Goal: Information Seeking & Learning: Learn about a topic

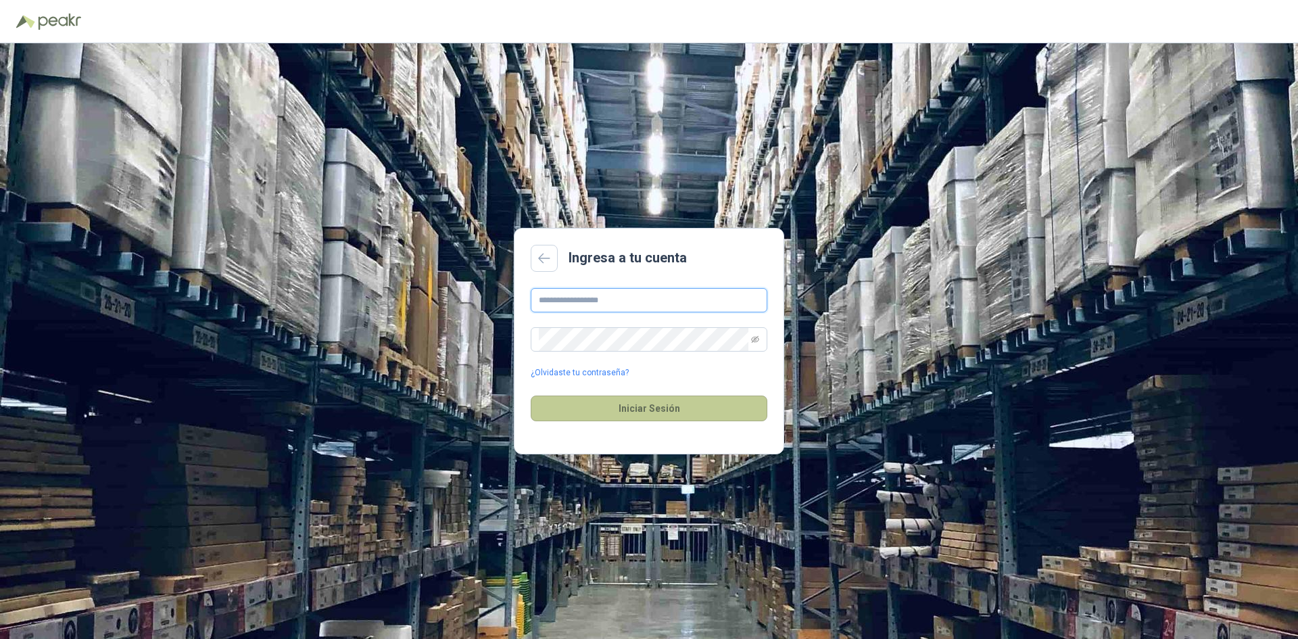
type input "**********"
click at [663, 403] on button "Iniciar Sesión" at bounding box center [649, 409] width 237 height 26
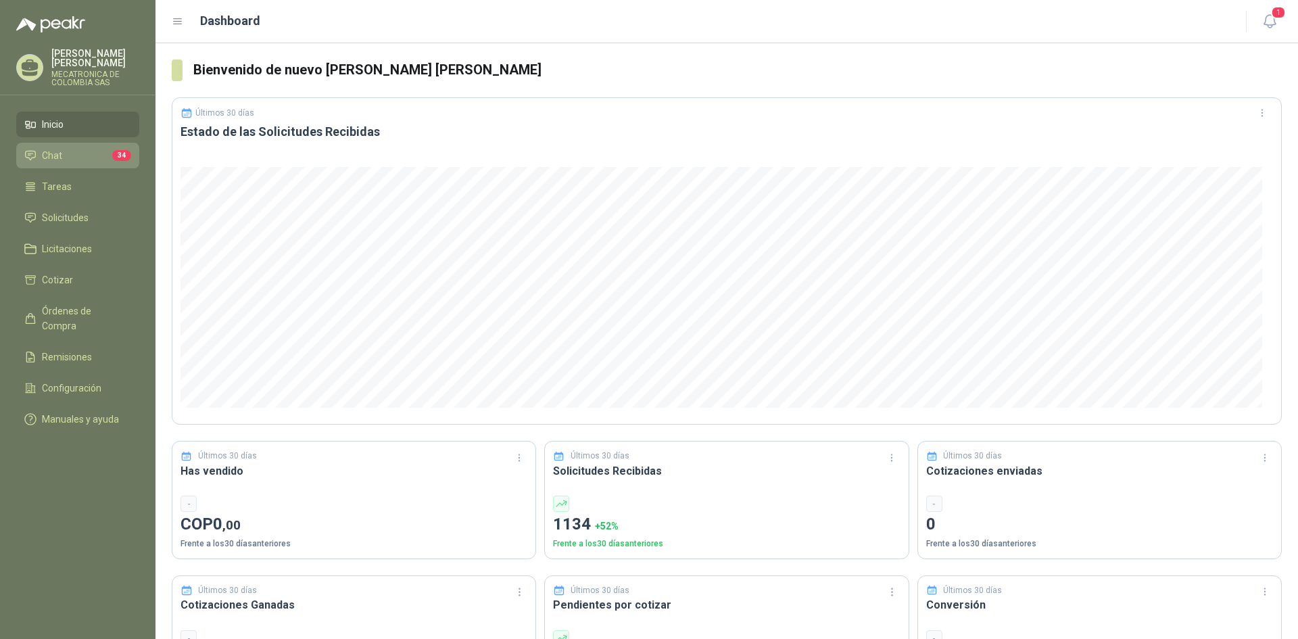
click at [66, 152] on li "Chat 34" at bounding box center [77, 155] width 107 height 15
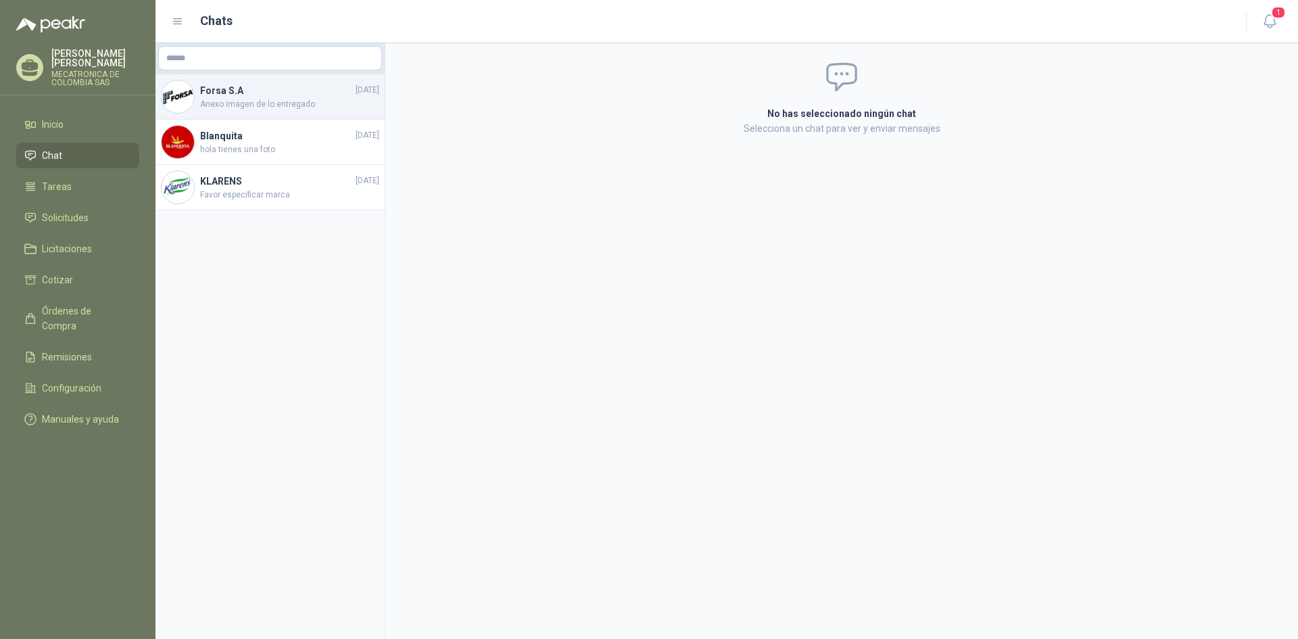
click at [258, 113] on div "Forsa [DATE] Anexo imagen de lo entregado" at bounding box center [270, 96] width 229 height 45
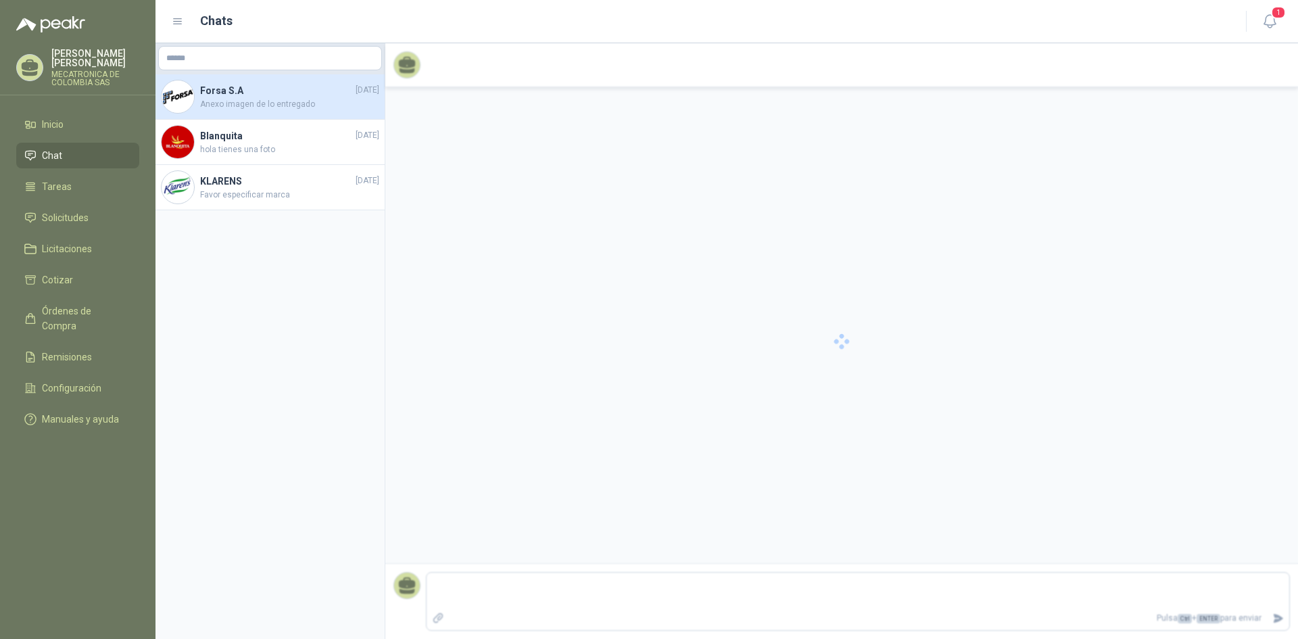
scroll to position [84, 0]
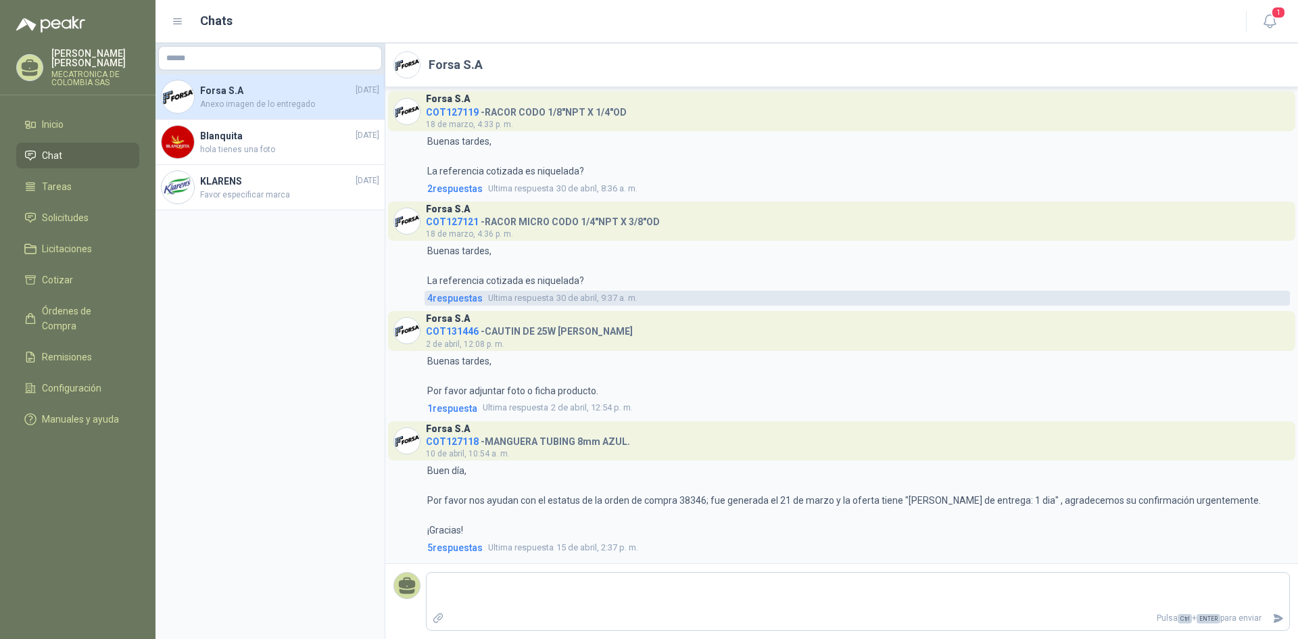
click at [458, 302] on span "4 respuesta s" at bounding box center [454, 298] width 55 height 15
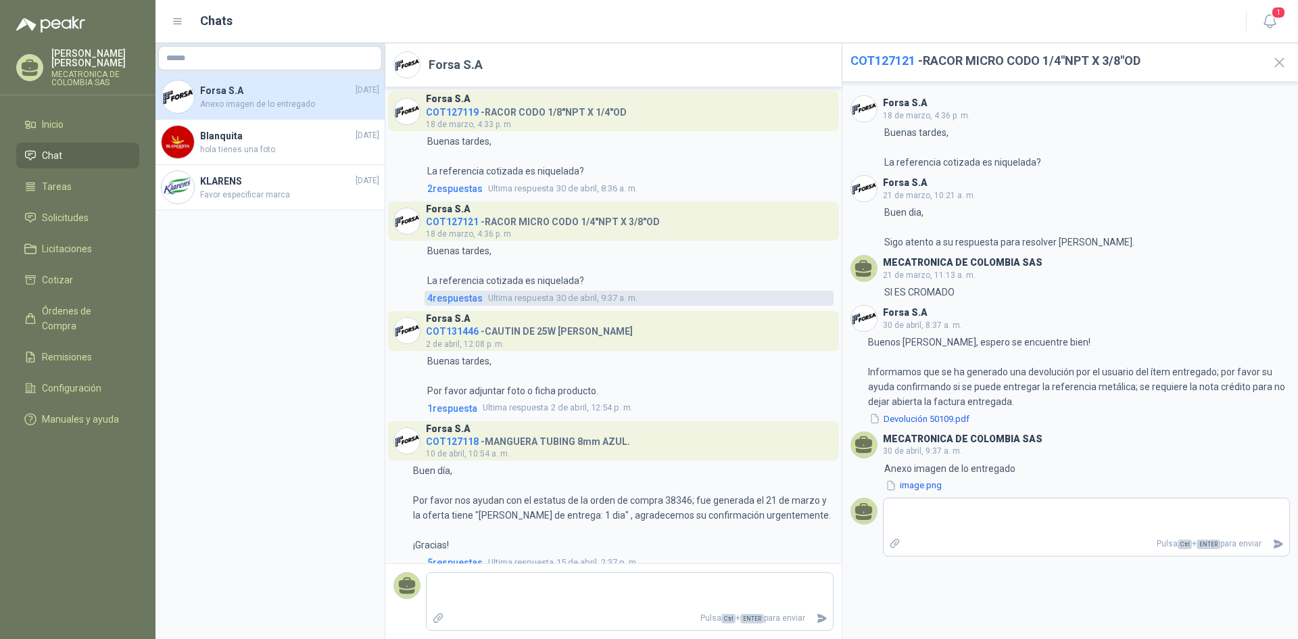
scroll to position [99, 0]
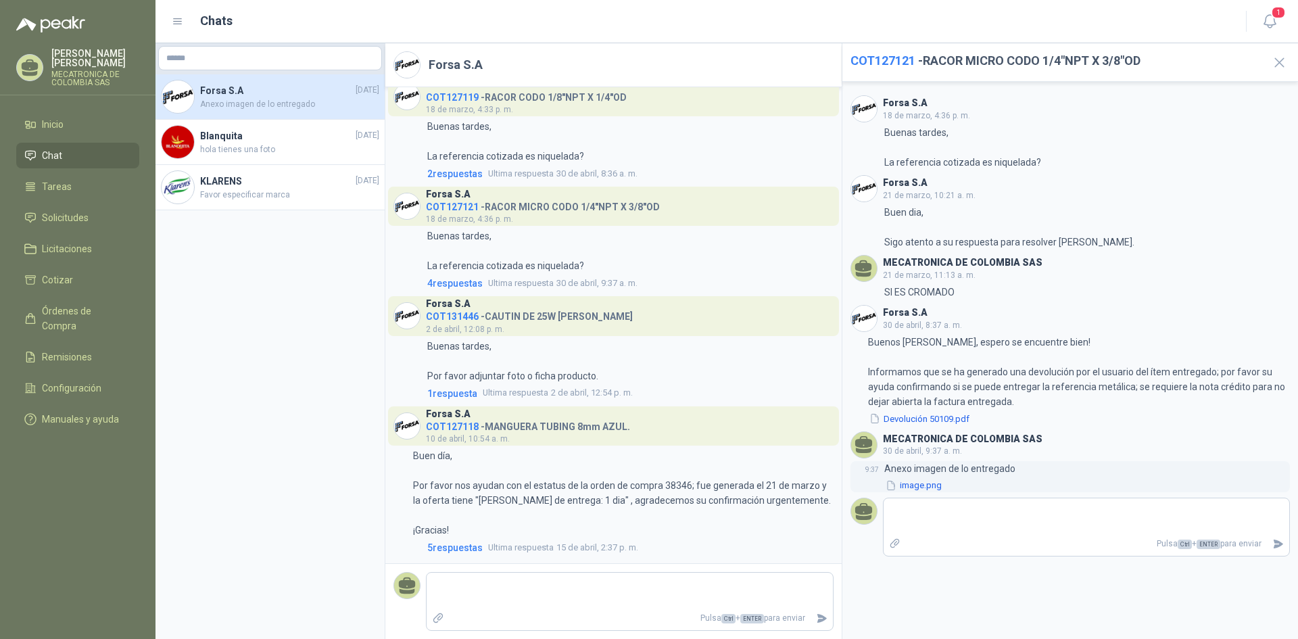
click at [934, 487] on button "image.png" at bounding box center [913, 486] width 59 height 14
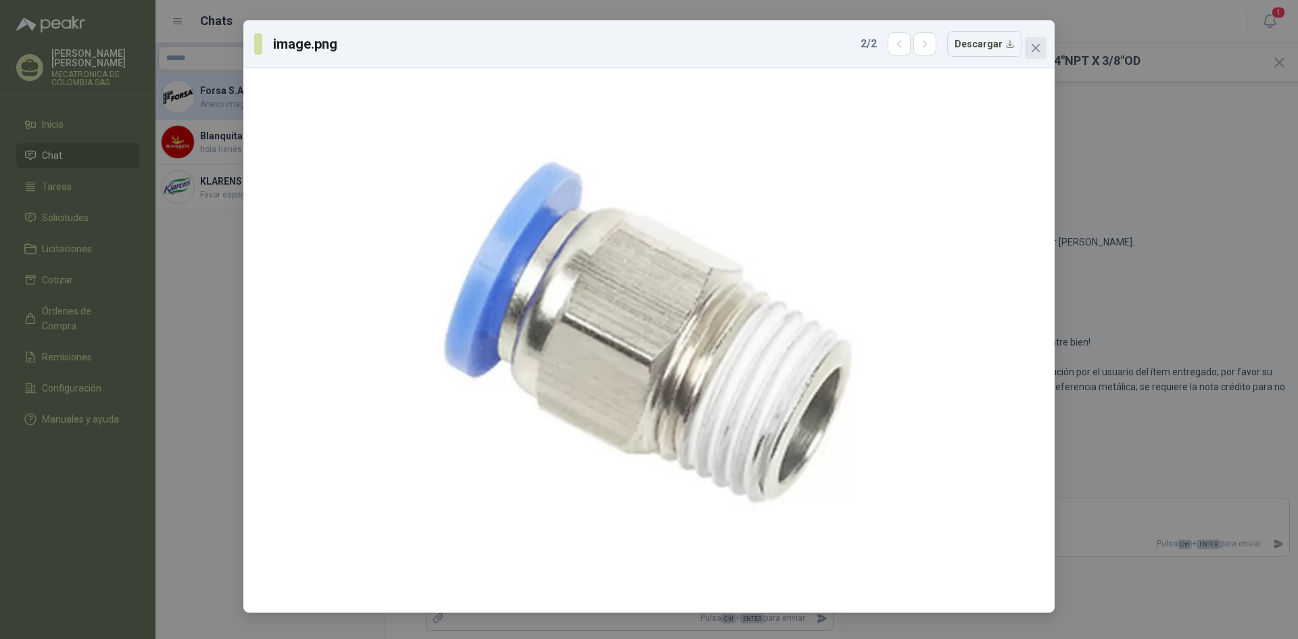
click at [1039, 46] on icon "close" at bounding box center [1035, 48] width 11 height 11
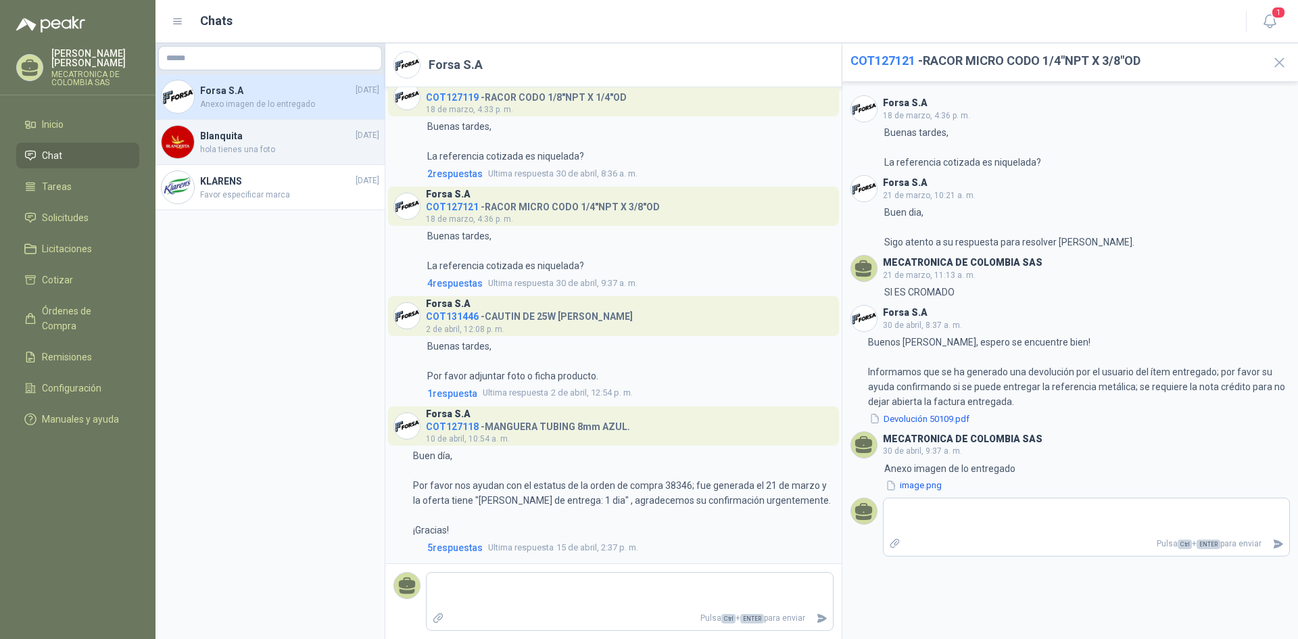
click at [262, 139] on h4 "Blanquita" at bounding box center [276, 135] width 153 height 15
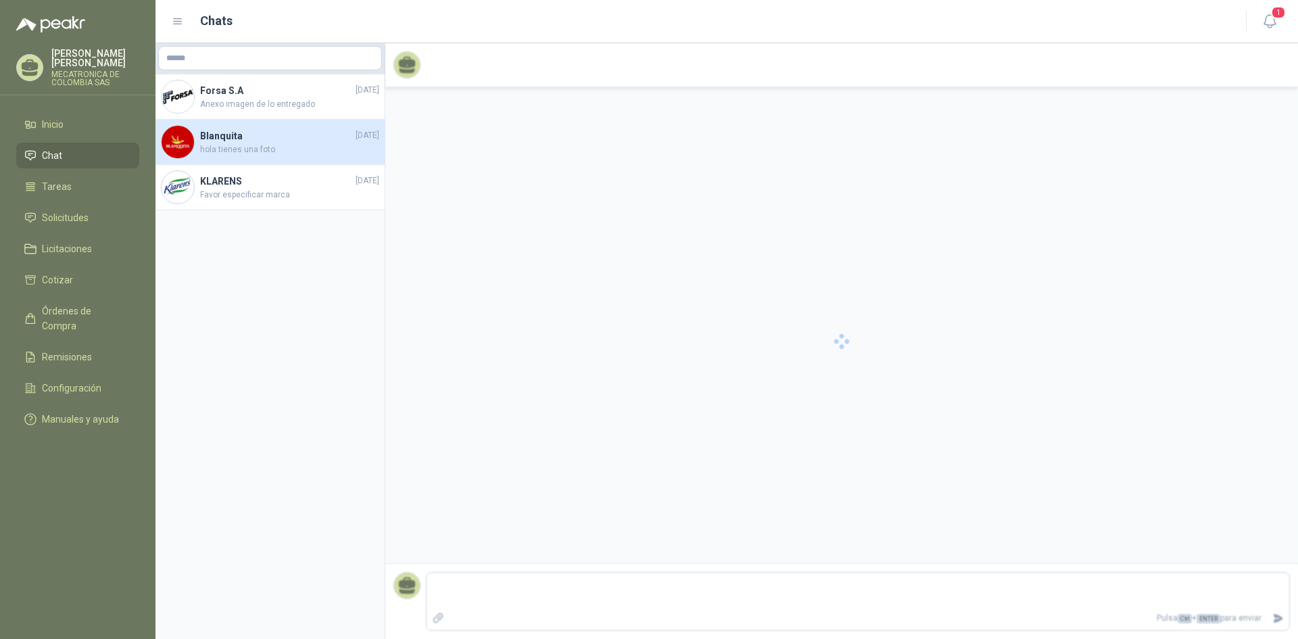
scroll to position [698, 0]
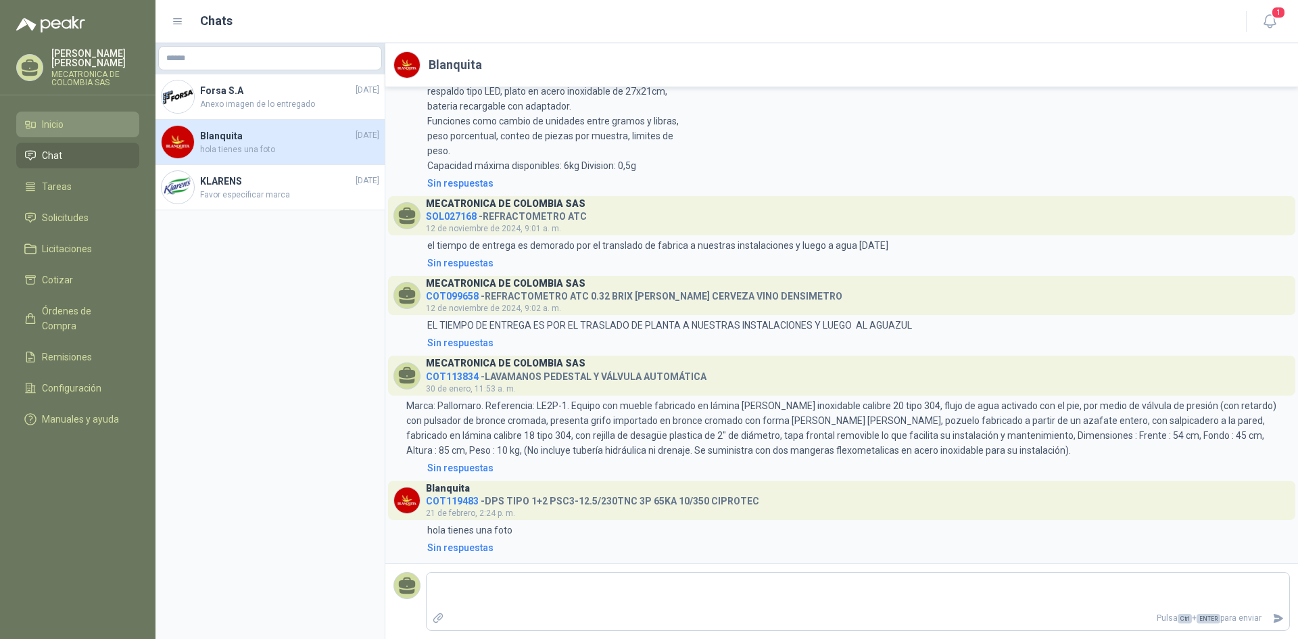
click at [51, 130] on span "Inicio" at bounding box center [53, 124] width 22 height 15
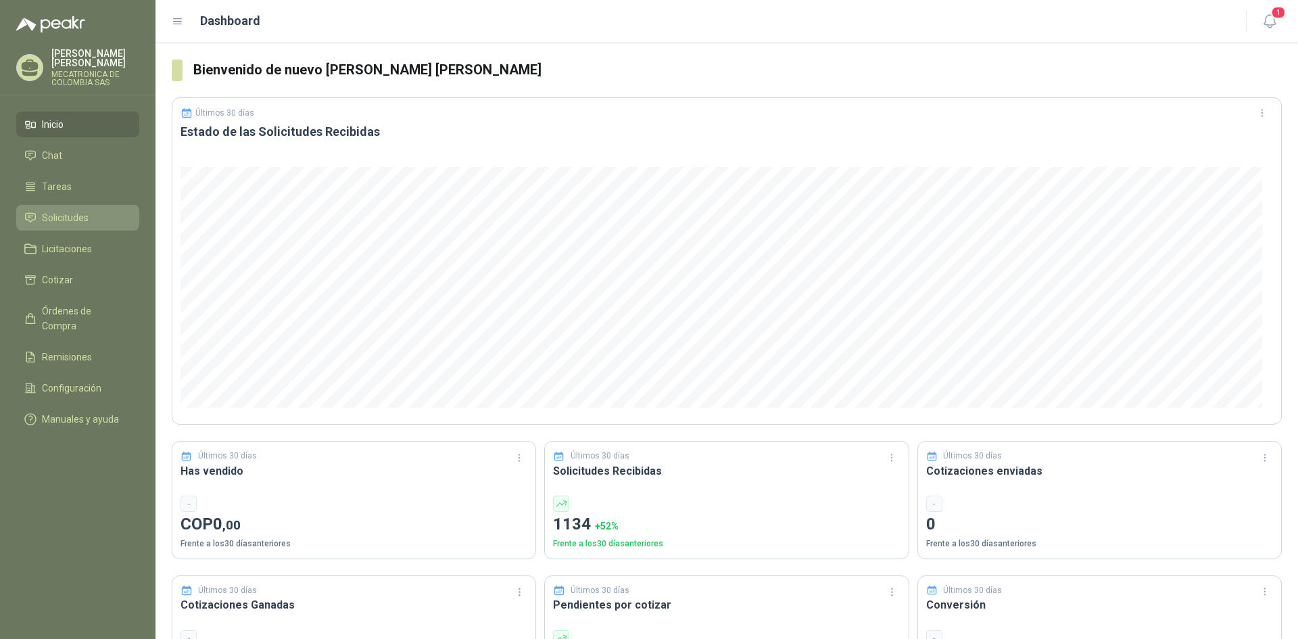
click at [37, 220] on li "Solicitudes" at bounding box center [77, 217] width 107 height 15
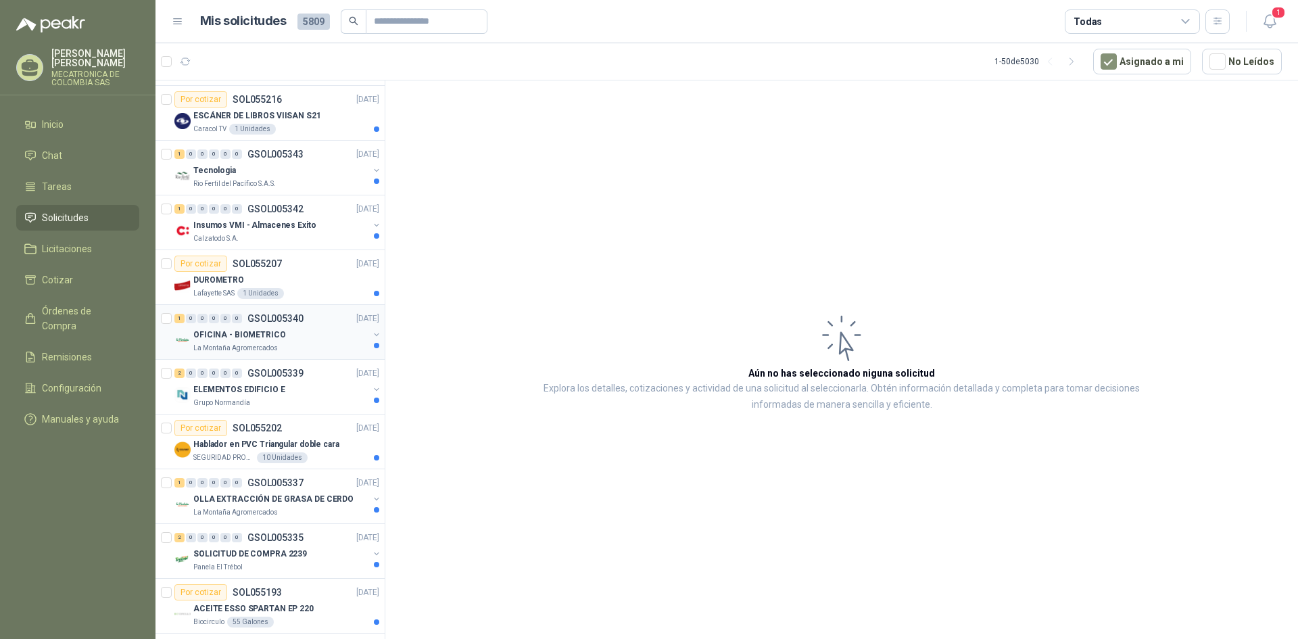
scroll to position [473, 0]
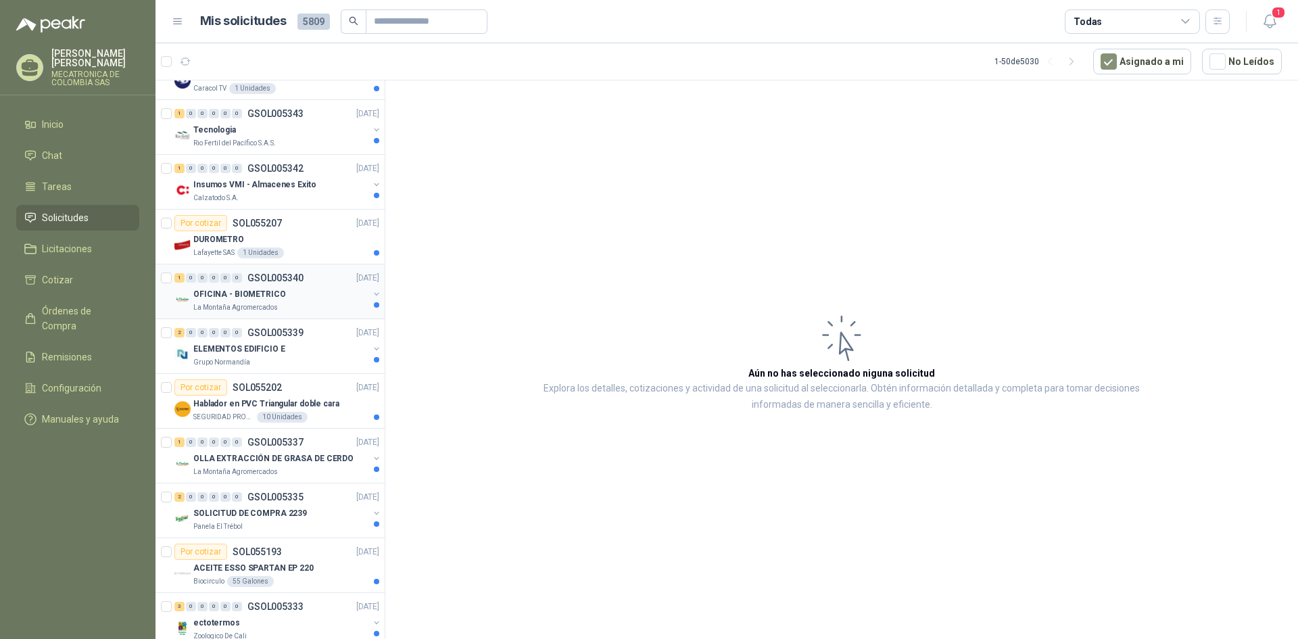
click at [303, 298] on div "OFICINA - BIOMETRICO" at bounding box center [280, 294] width 175 height 16
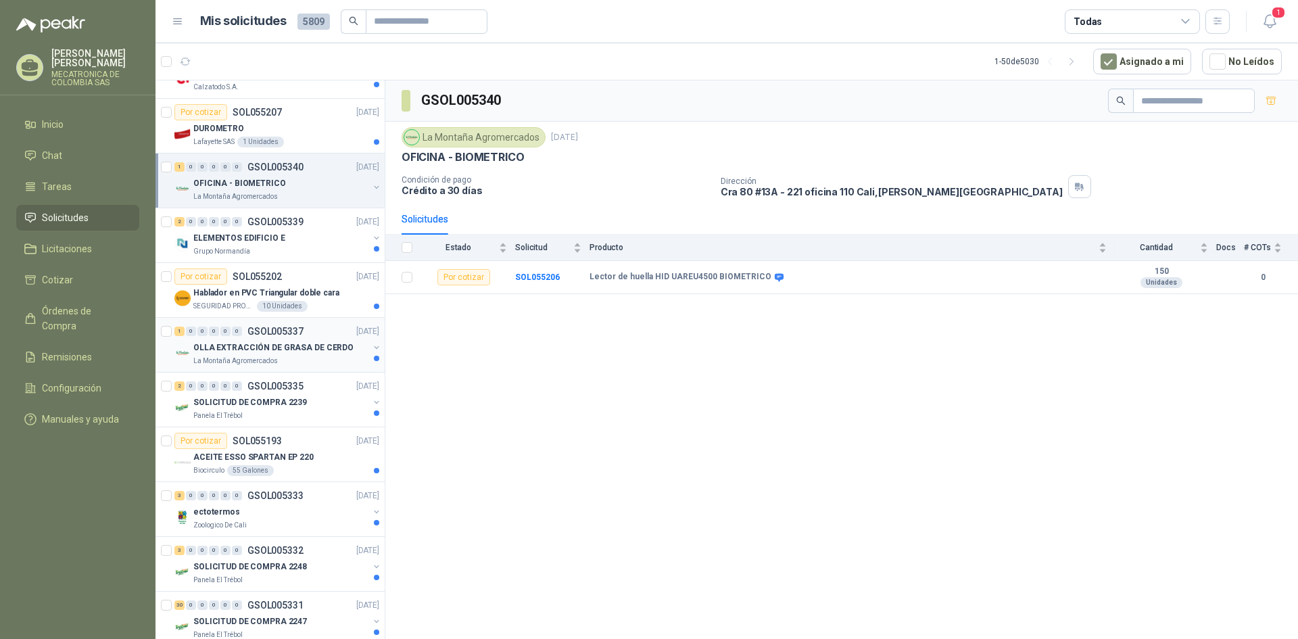
scroll to position [609, 0]
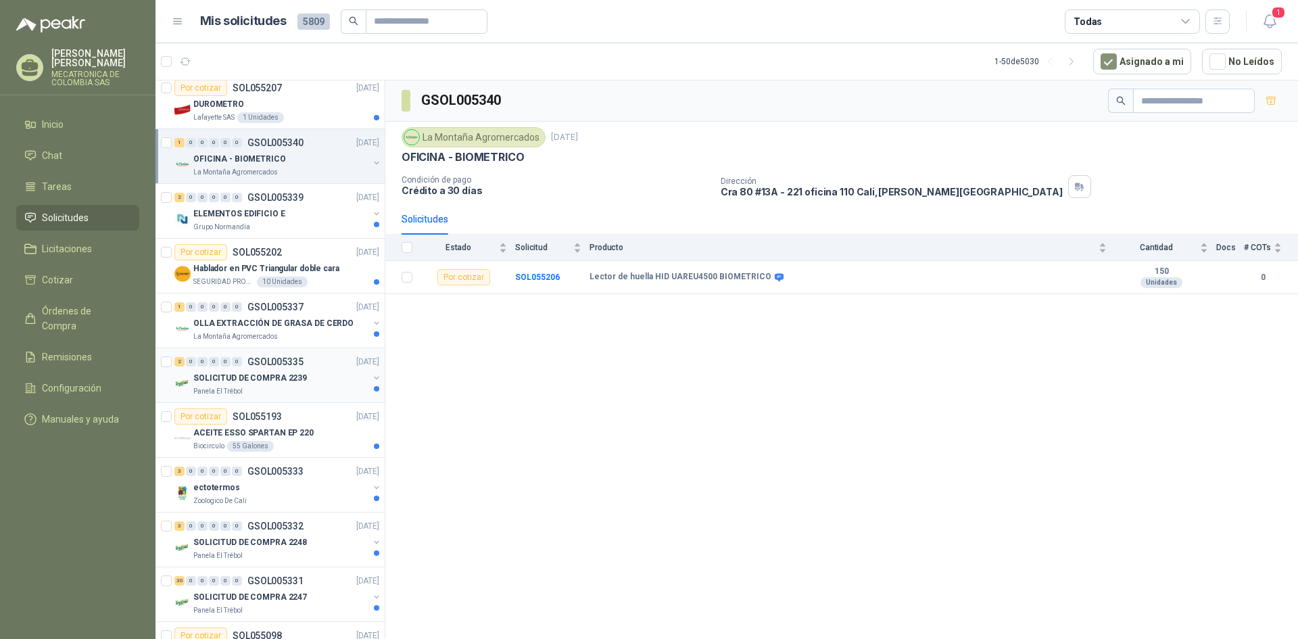
click at [284, 392] on div "Panela El Trébol" at bounding box center [280, 391] width 175 height 11
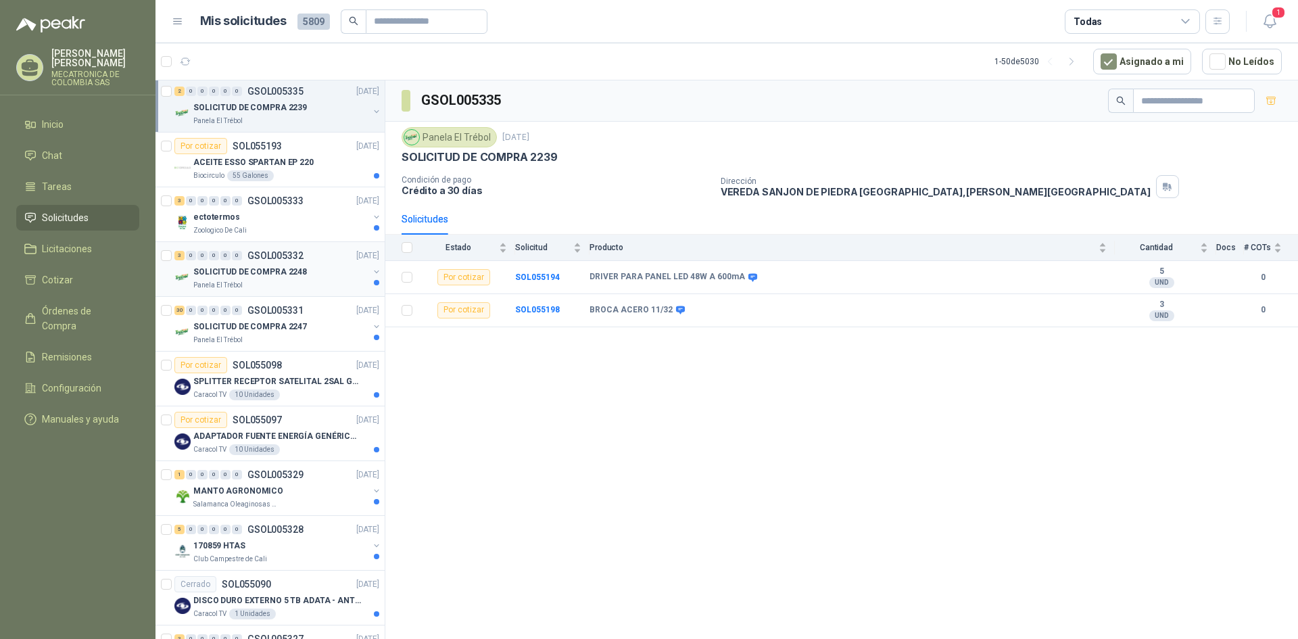
scroll to position [1014, 0]
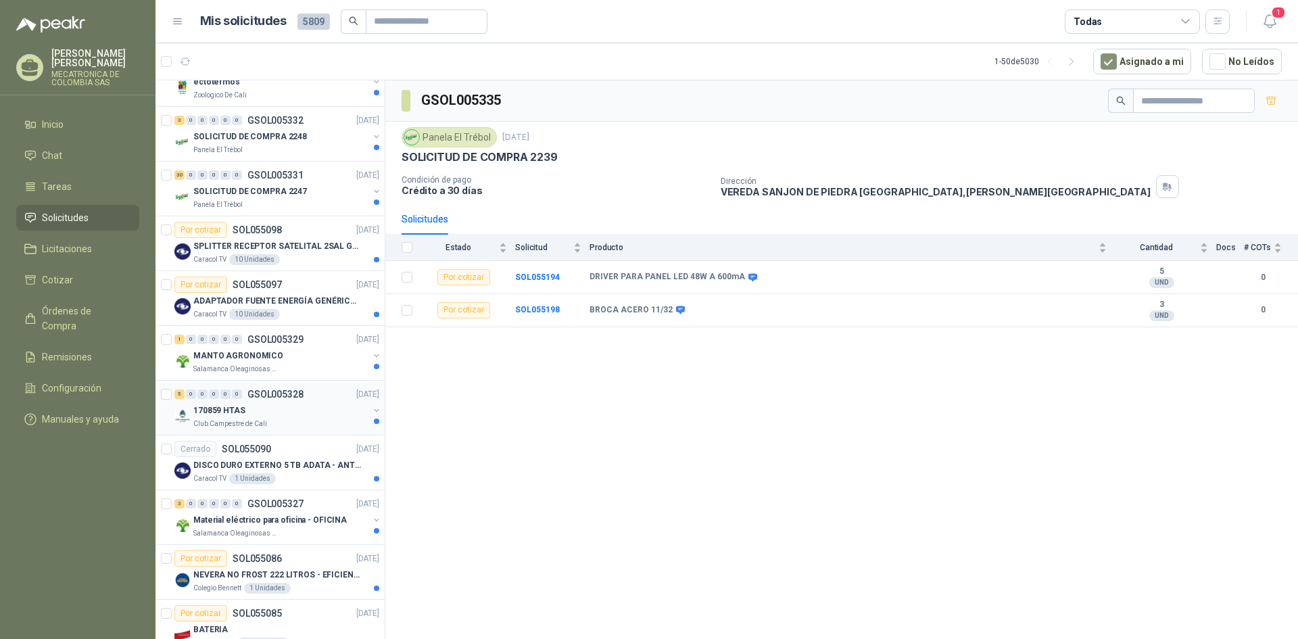
click at [303, 414] on div "170859 HTAS" at bounding box center [280, 410] width 175 height 16
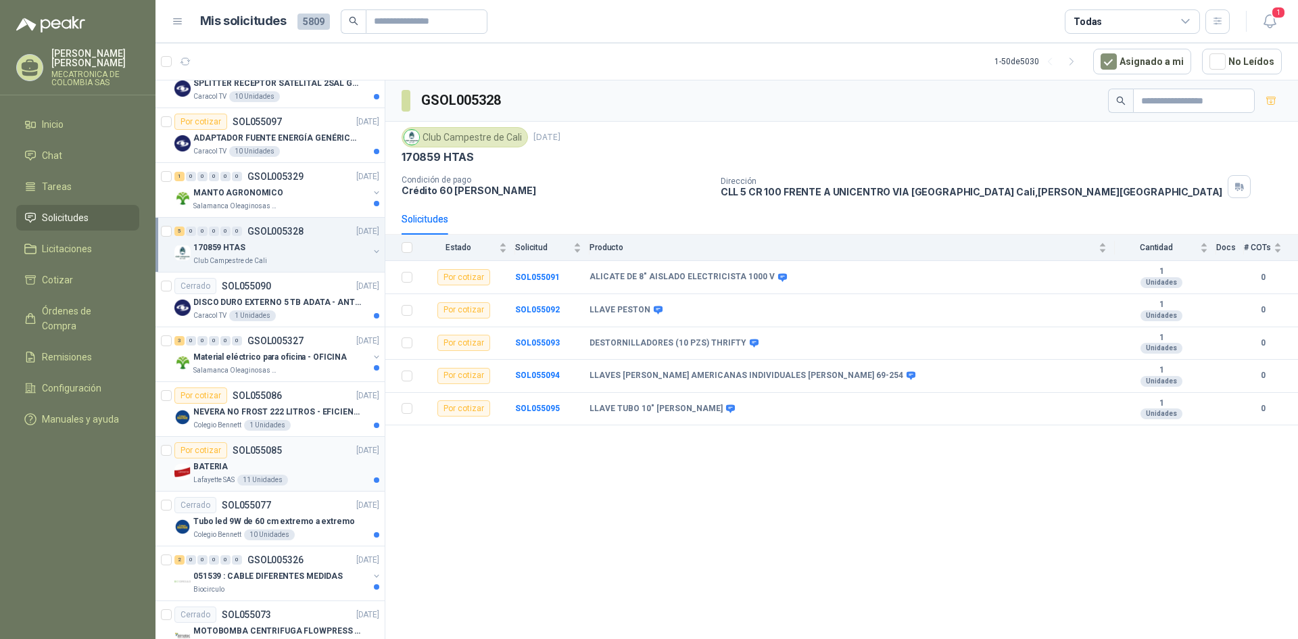
scroll to position [1217, 0]
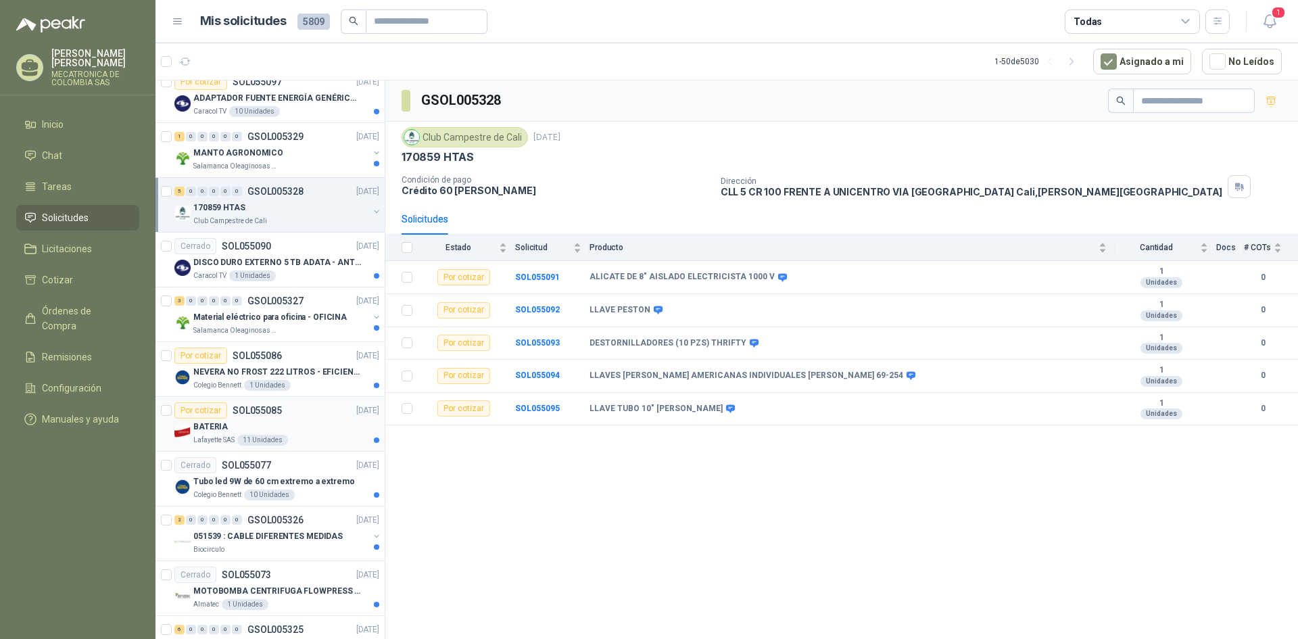
click at [295, 426] on div "BATERIA" at bounding box center [286, 427] width 186 height 16
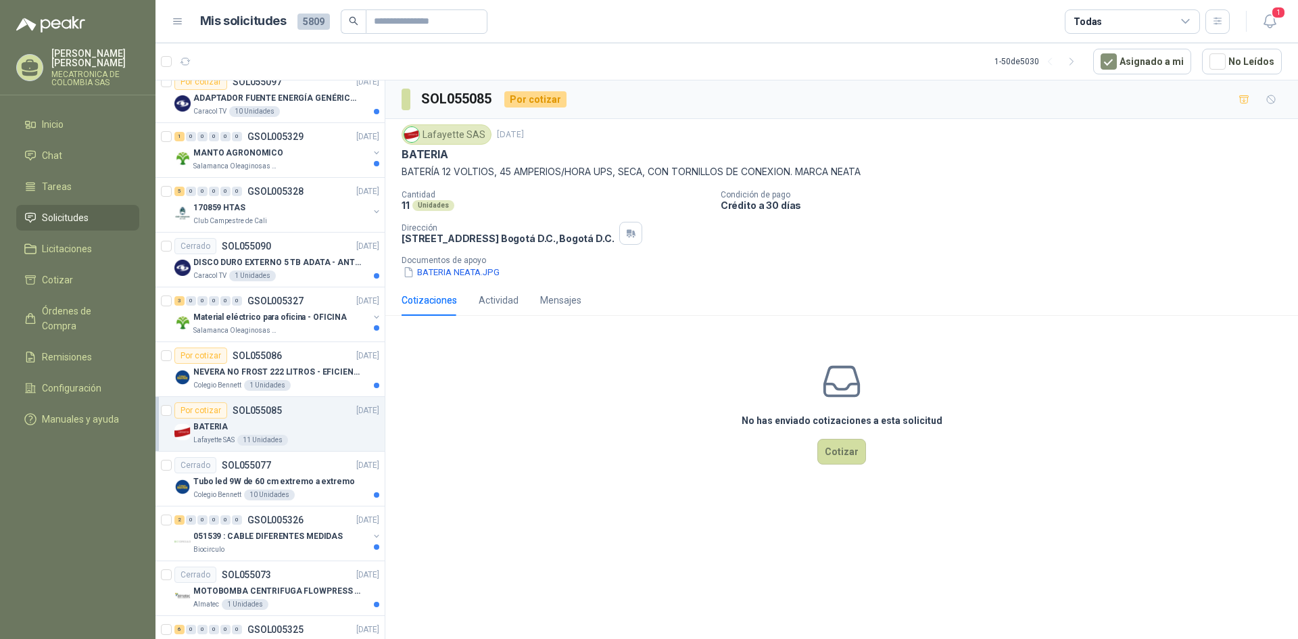
scroll to position [1352, 0]
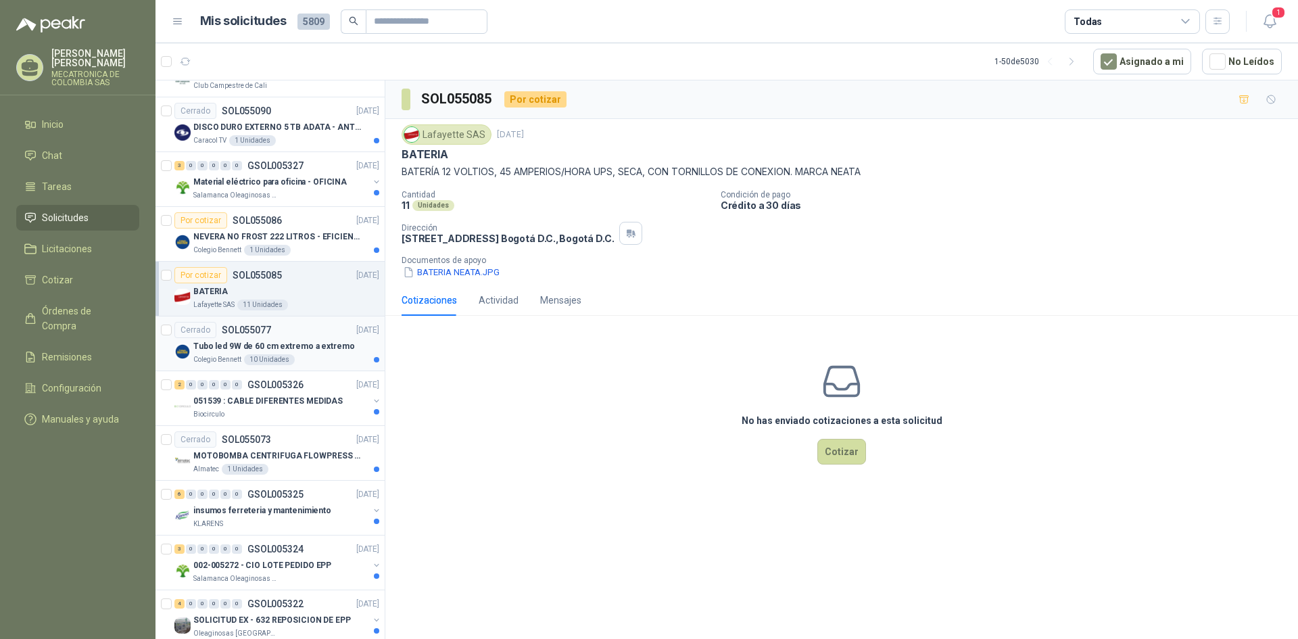
click at [306, 350] on p "Tubo led 9W de 60 cm extremo a extremo" at bounding box center [273, 346] width 161 height 13
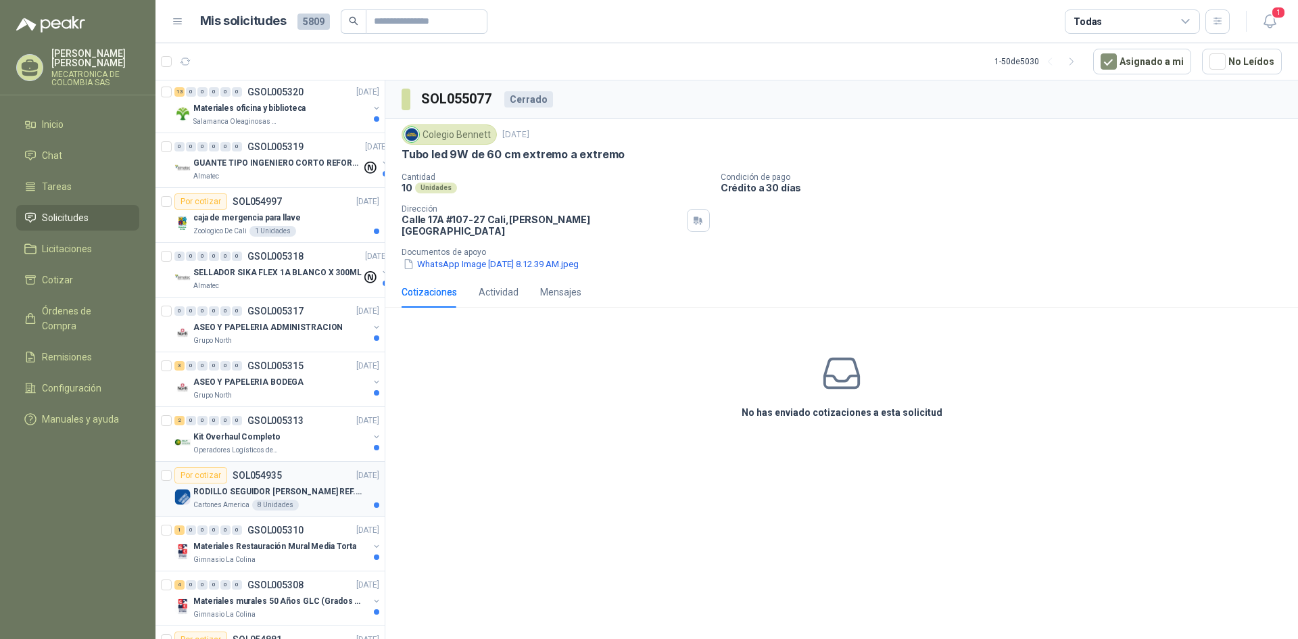
scroll to position [2096, 0]
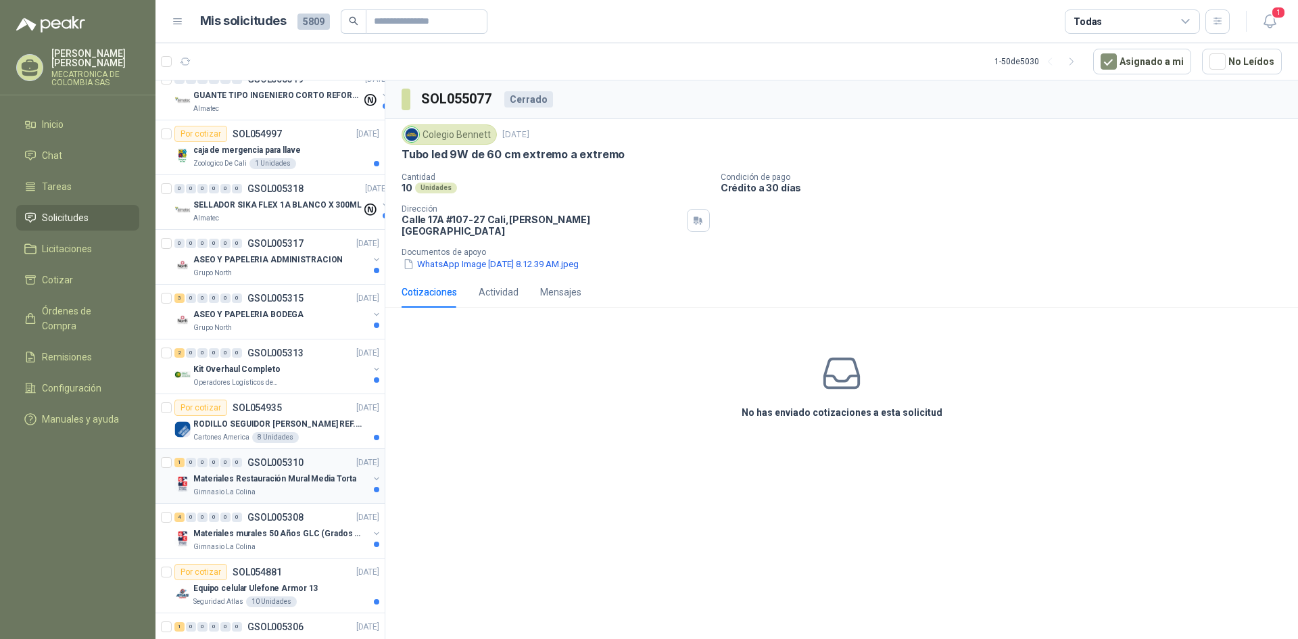
click at [281, 482] on p "Materiales Restauración Mural Media Torta" at bounding box center [274, 479] width 163 height 13
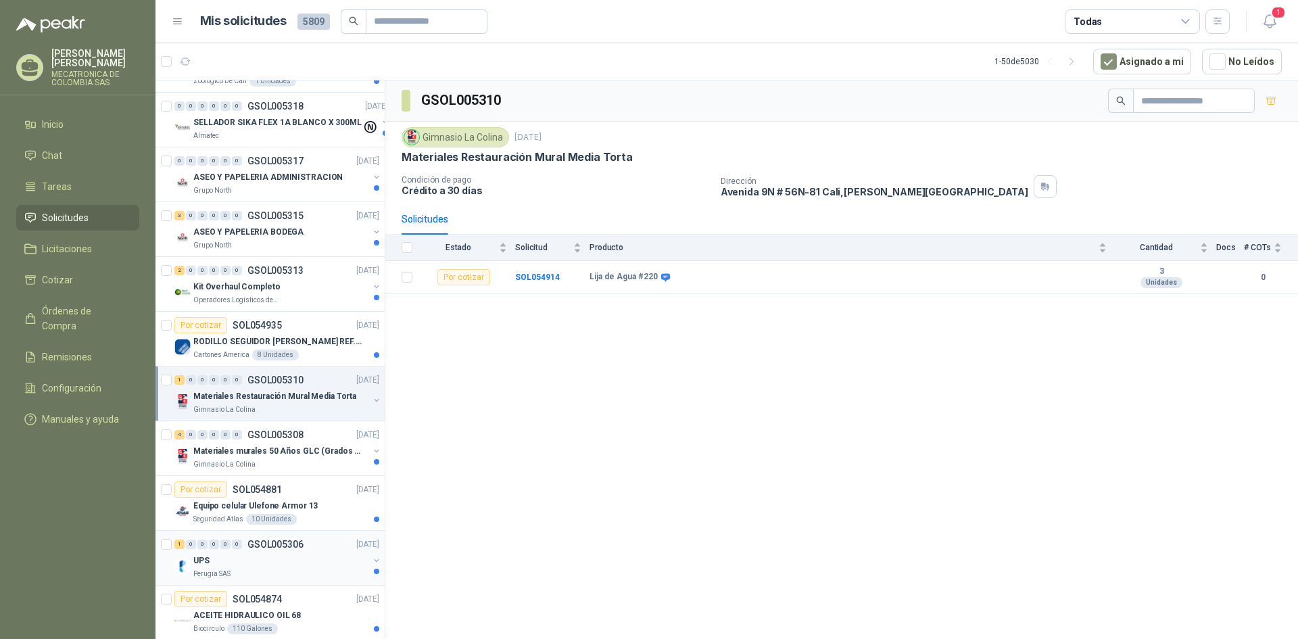
scroll to position [2205, 0]
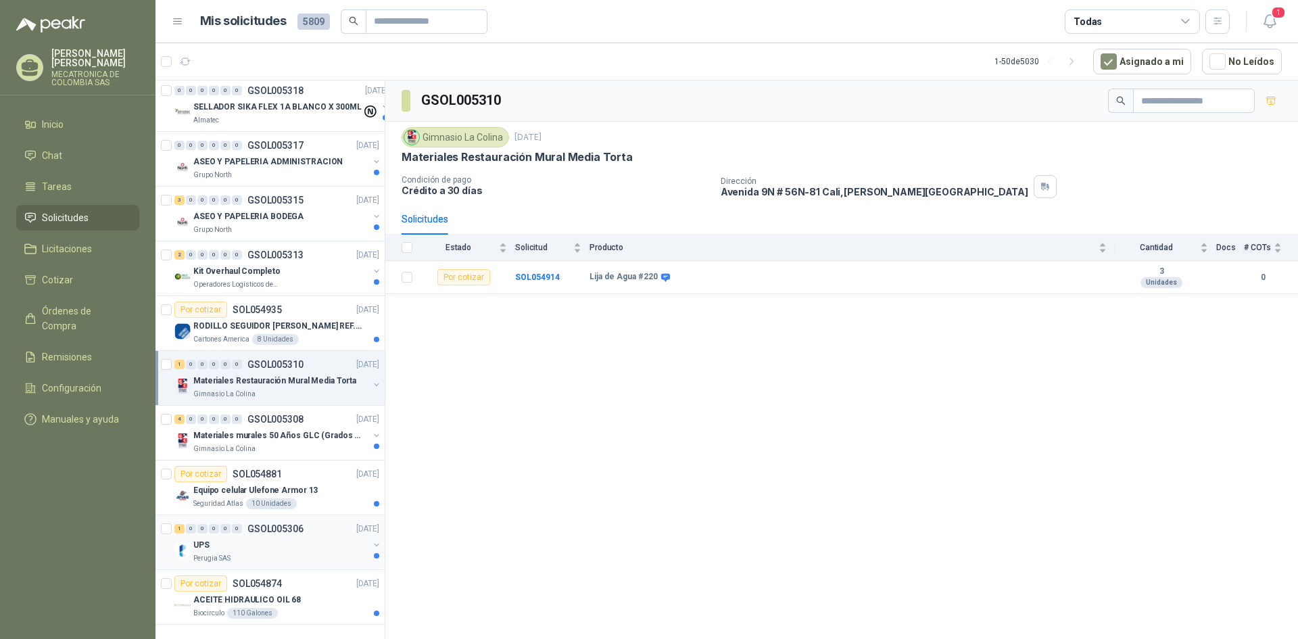
click at [302, 537] on div "UPS" at bounding box center [280, 545] width 175 height 16
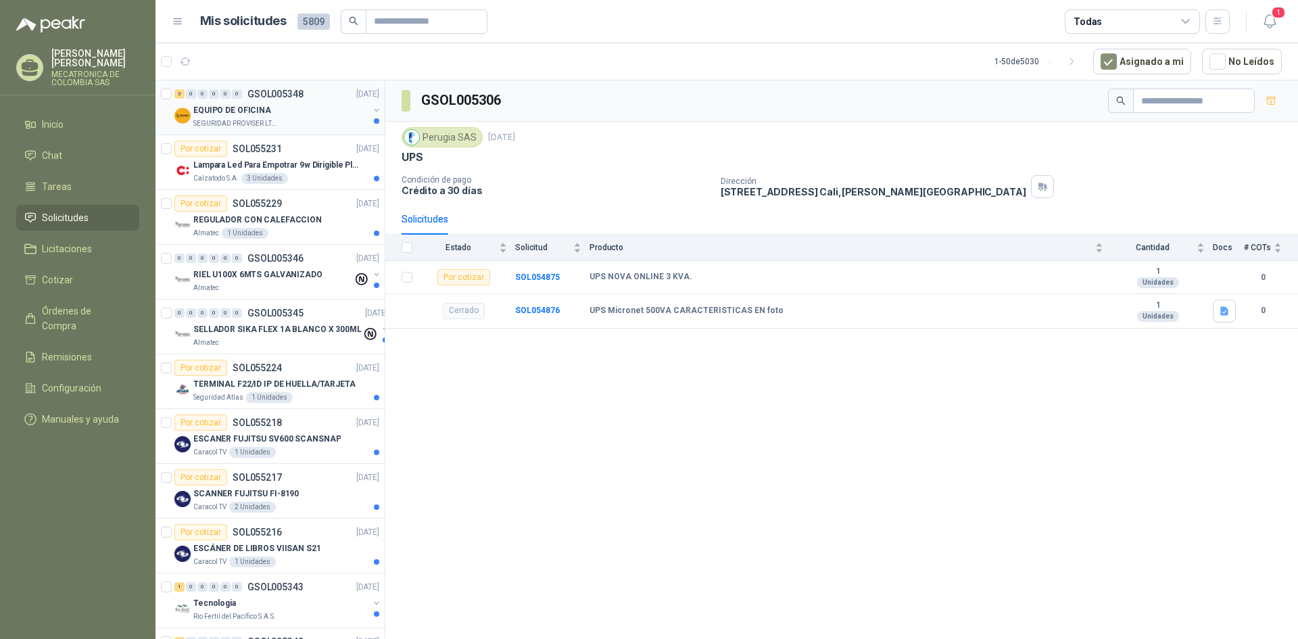
click at [271, 125] on p "SEGURIDAD PROVISER LTDA" at bounding box center [235, 123] width 85 height 11
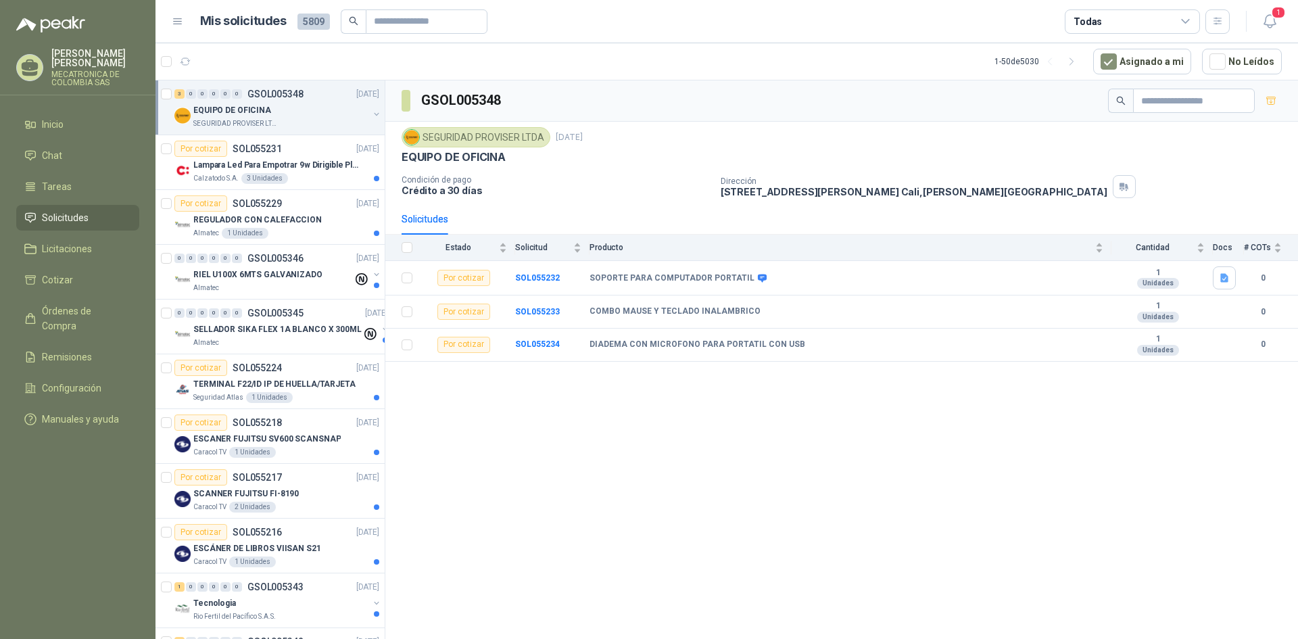
click at [57, 218] on span "Solicitudes" at bounding box center [65, 217] width 47 height 15
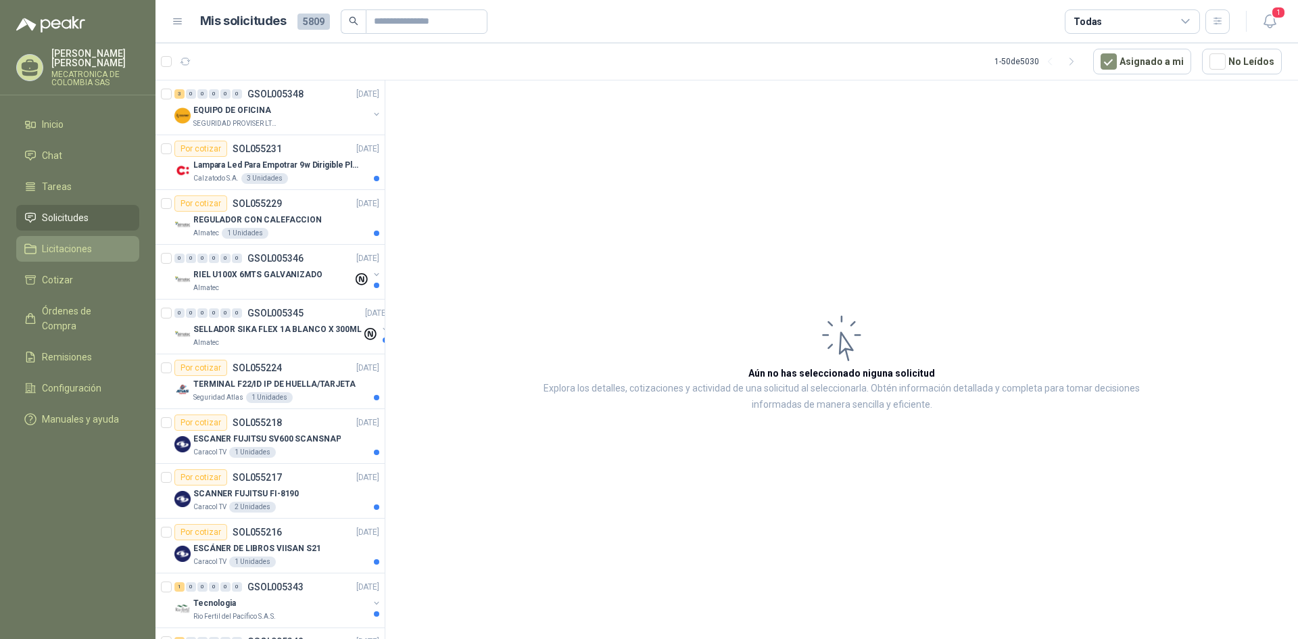
click at [100, 244] on li "Licitaciones" at bounding box center [77, 248] width 107 height 15
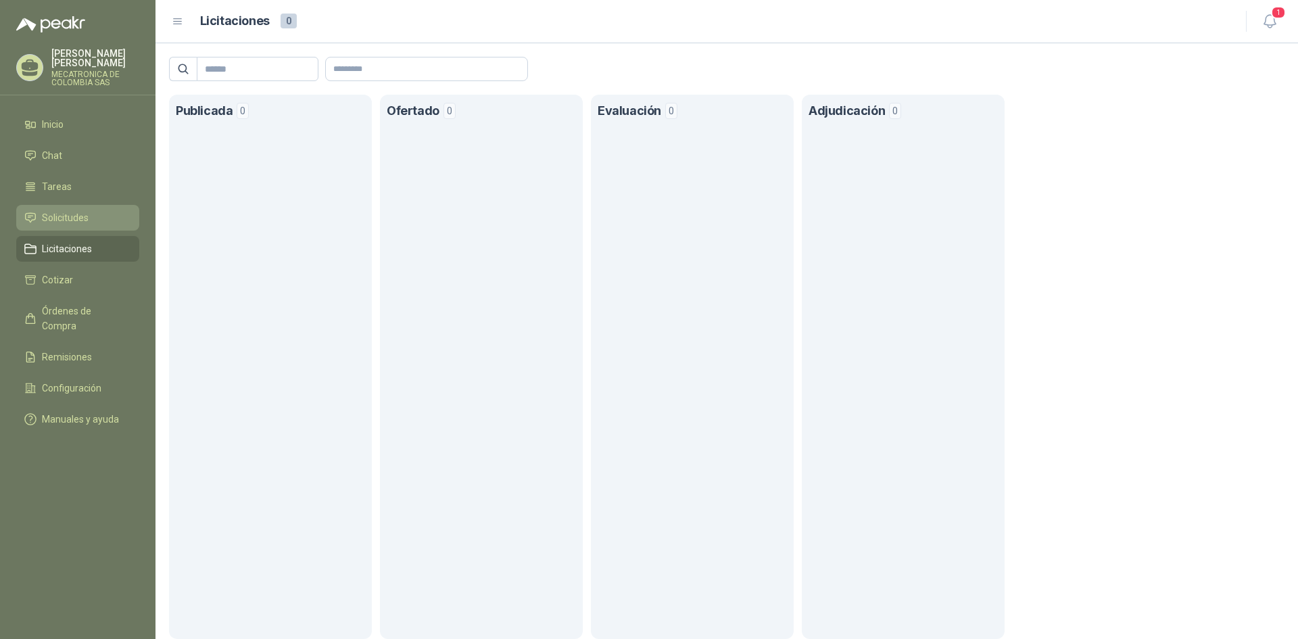
click at [95, 220] on li "Solicitudes" at bounding box center [77, 217] width 107 height 15
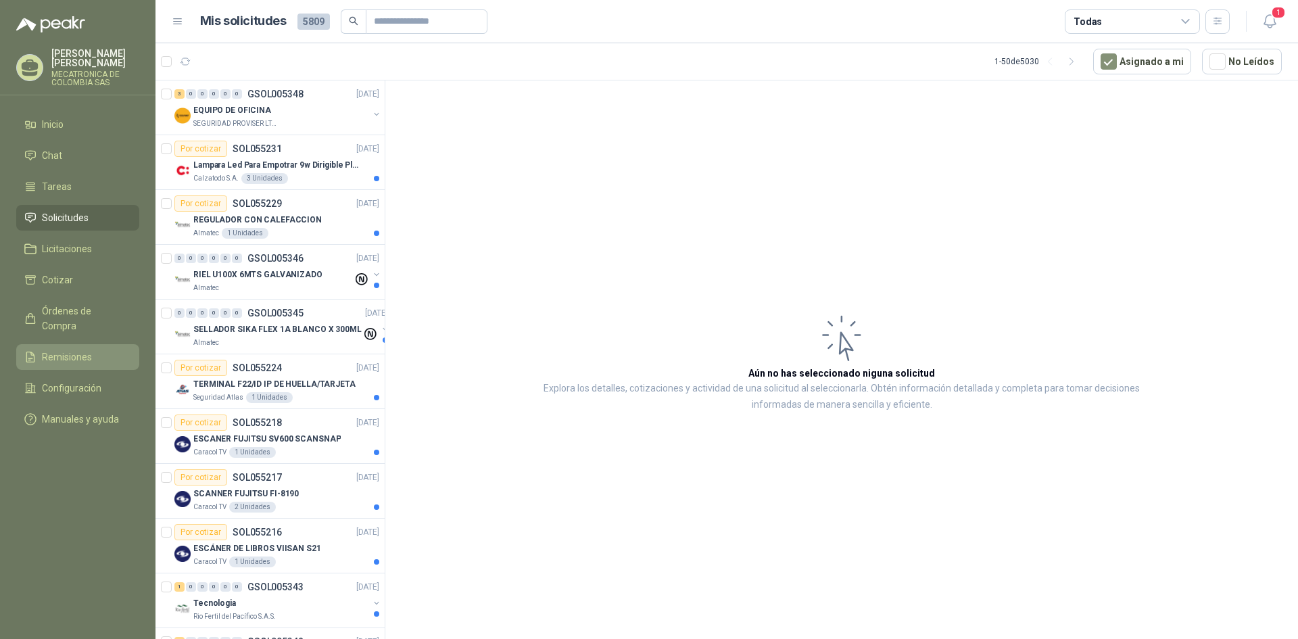
click at [69, 350] on span "Remisiones" at bounding box center [67, 357] width 50 height 15
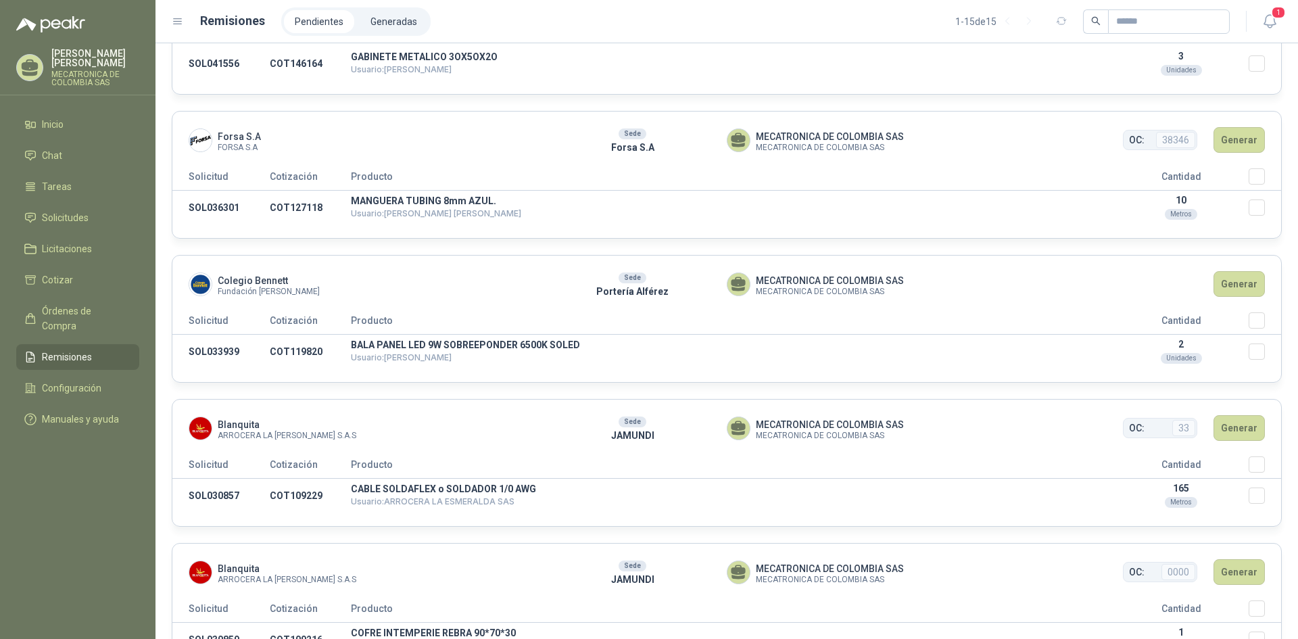
scroll to position [811, 0]
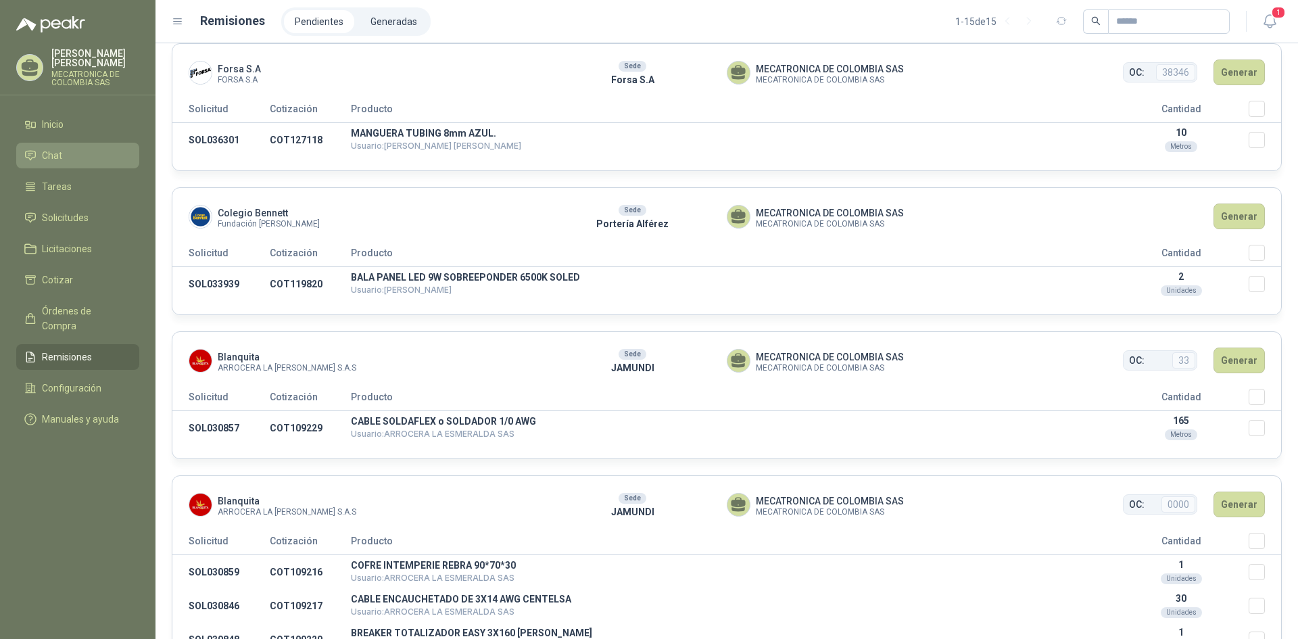
click at [74, 153] on li "Chat" at bounding box center [77, 155] width 107 height 15
